Goal: Transaction & Acquisition: Book appointment/travel/reservation

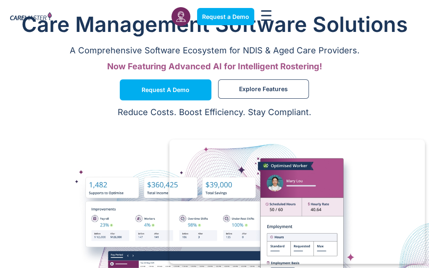
scroll to position [4, 0]
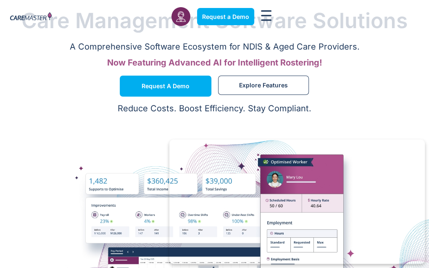
click at [0, 0] on link "Request a Demo" at bounding box center [0, 0] width 0 height 0
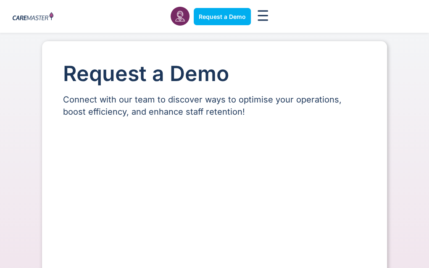
select select "**"
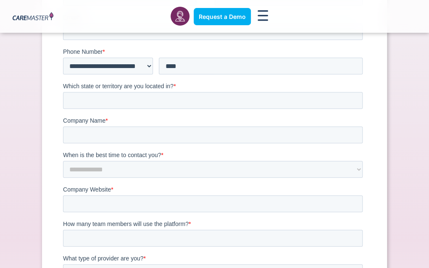
scroll to position [157, 0]
